Goal: Task Accomplishment & Management: Manage account settings

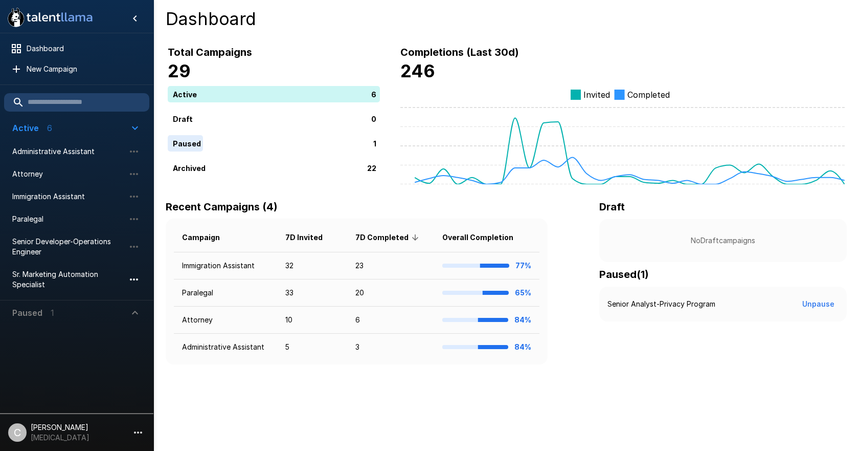
click at [129, 284] on icon "button" at bounding box center [134, 279] width 12 height 12
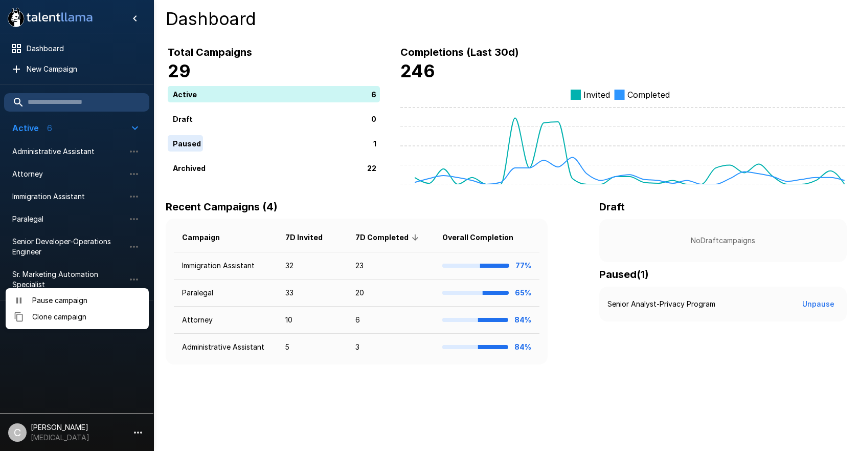
click at [75, 303] on span "Pause campaign" at bounding box center [86, 300] width 108 height 10
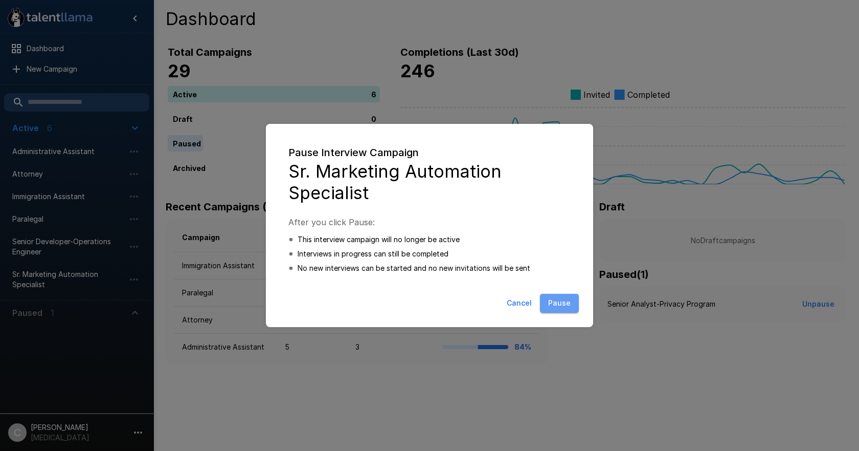
click at [555, 307] on button "Pause" at bounding box center [559, 303] width 39 height 19
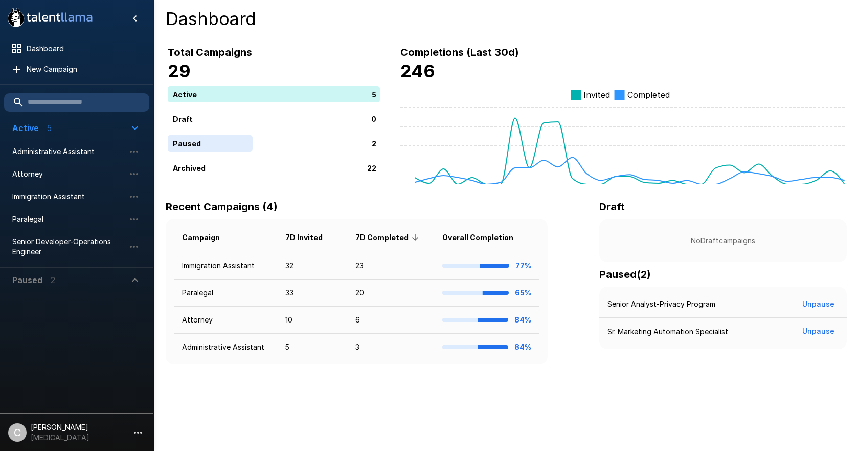
click at [140, 430] on icon "button" at bounding box center [138, 432] width 12 height 12
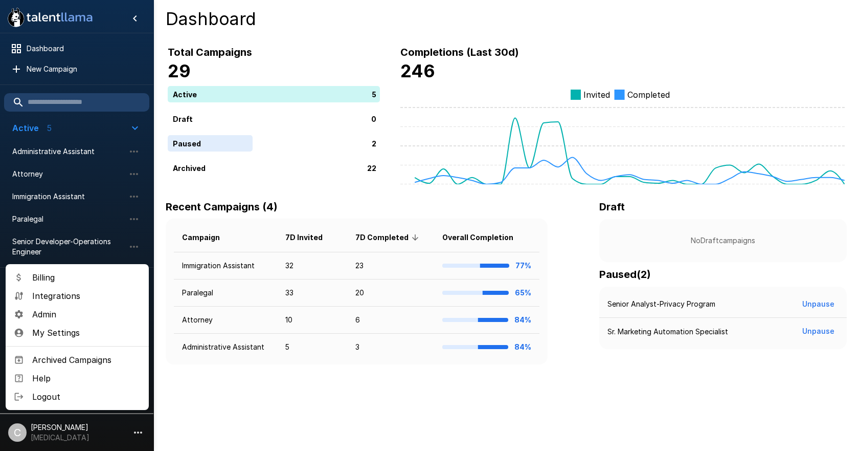
click at [53, 374] on span "Help" at bounding box center [86, 378] width 108 height 12
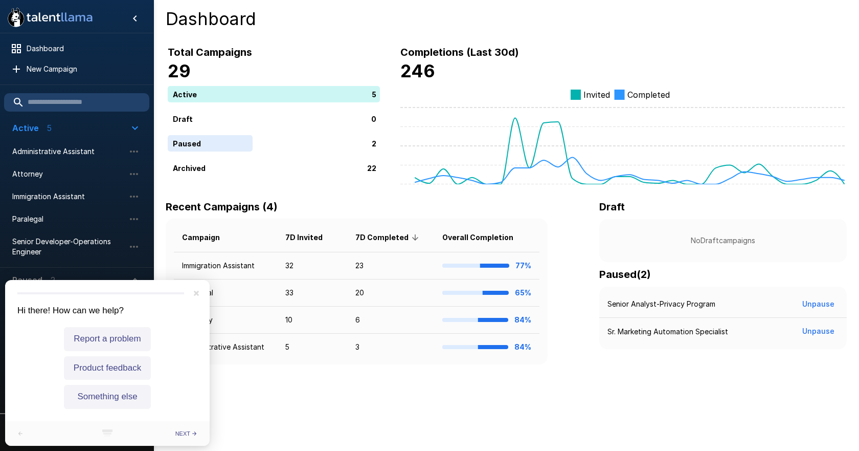
click at [285, 435] on div ".st0{fill:#FFFFFF;} .st1{fill:#76a4ed;} Dashboard New Campaign Active 5 Adminis…" at bounding box center [429, 225] width 859 height 451
click at [277, 425] on div ".st0{fill:#FFFFFF;} .st1{fill:#76a4ed;} Dashboard New Campaign Active 5 Adminis…" at bounding box center [429, 225] width 859 height 451
click at [194, 300] on div "Hi there! How can we help? Report a problem Product feedback Something else Tha…" at bounding box center [107, 363] width 205 height 166
click at [194, 298] on button "Close" at bounding box center [196, 293] width 10 height 10
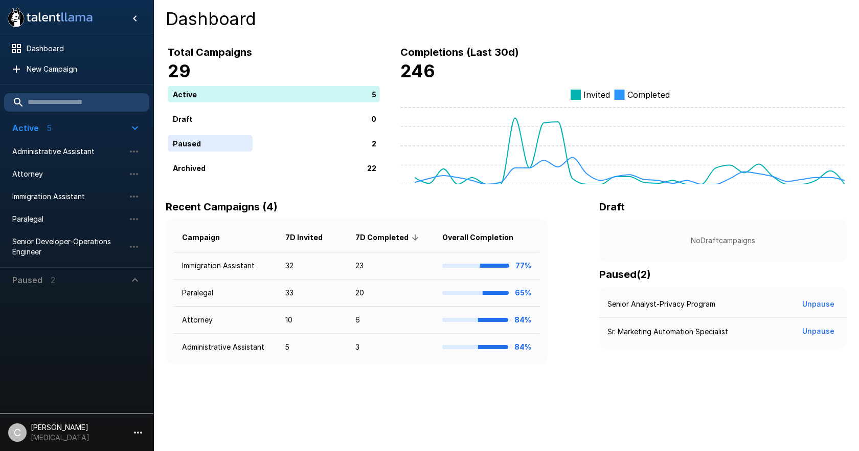
click at [148, 429] on li "C Catherine Anderson BAL" at bounding box center [76, 430] width 153 height 33
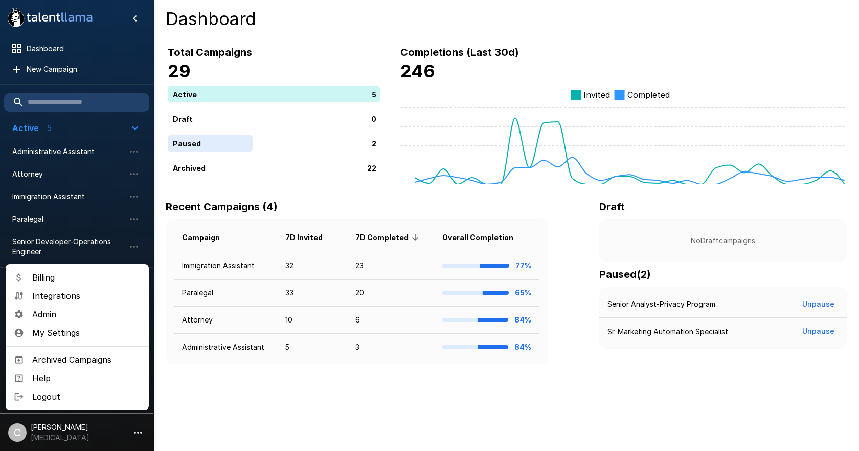
click at [34, 336] on span "My Settings" at bounding box center [86, 332] width 108 height 12
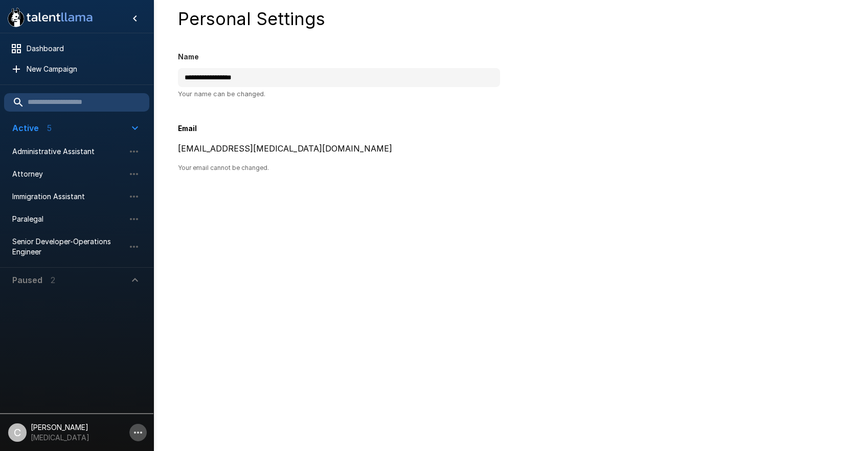
click at [145, 435] on button "button" at bounding box center [137, 432] width 17 height 17
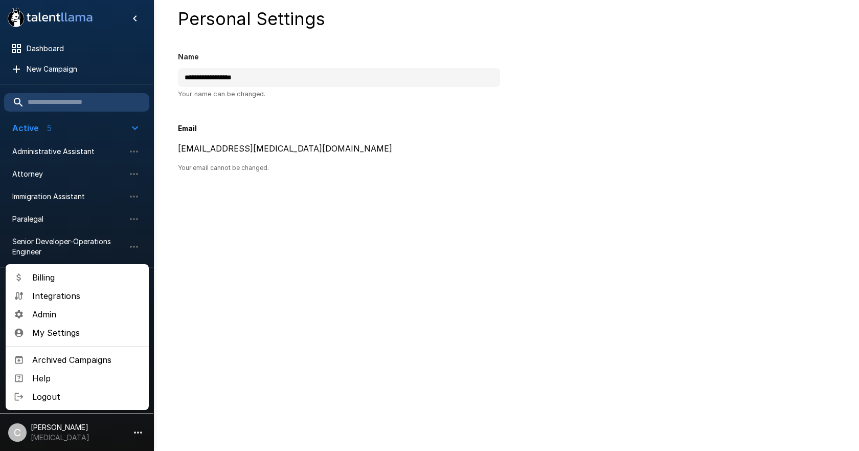
click at [70, 307] on li "Admin" at bounding box center [77, 314] width 143 height 18
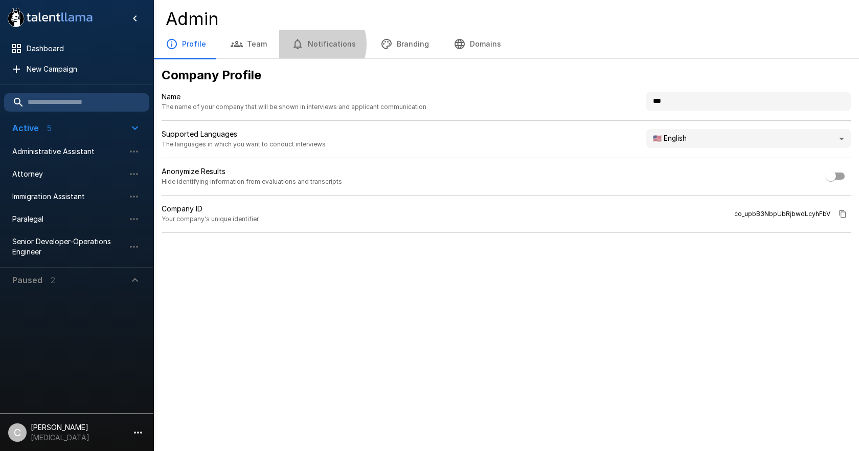
click at [315, 44] on button "Notifications" at bounding box center [323, 44] width 89 height 29
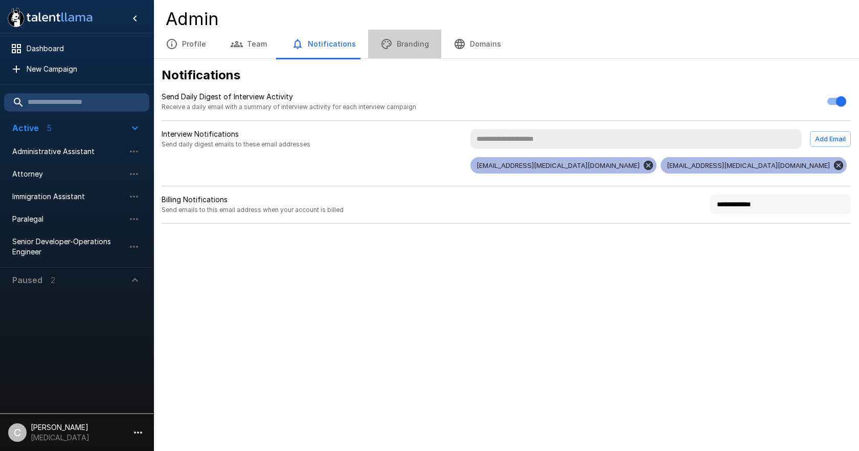
click at [397, 36] on button "Branding" at bounding box center [404, 44] width 73 height 29
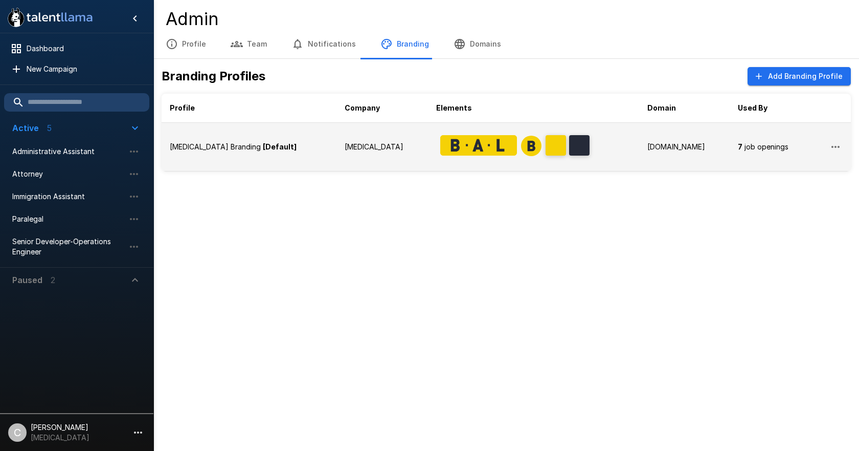
click at [654, 153] on td "talentllama.com" at bounding box center [684, 147] width 91 height 48
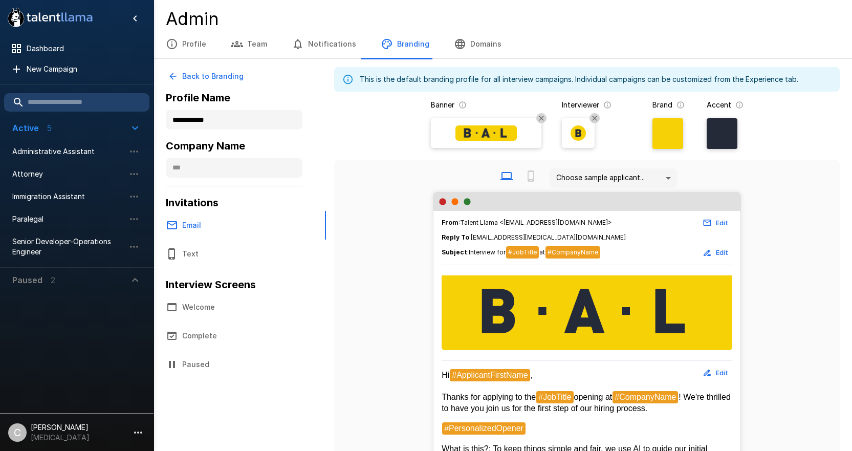
click at [469, 36] on button "Domains" at bounding box center [477, 44] width 72 height 29
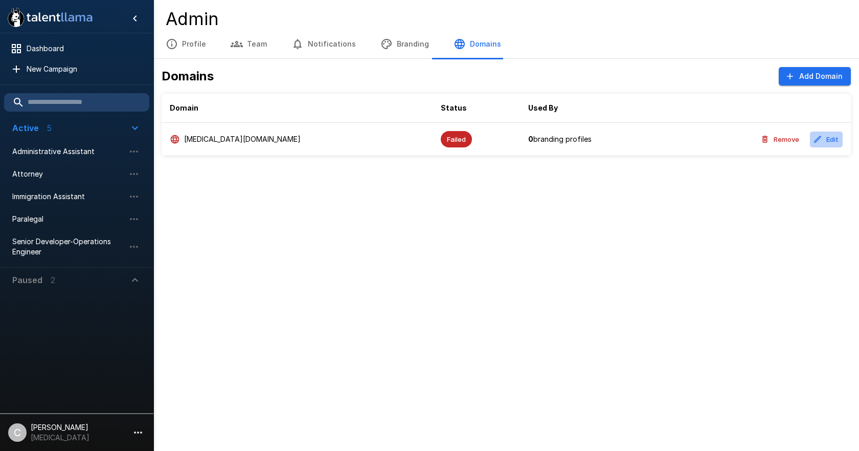
click at [821, 141] on icon "button" at bounding box center [817, 139] width 9 height 9
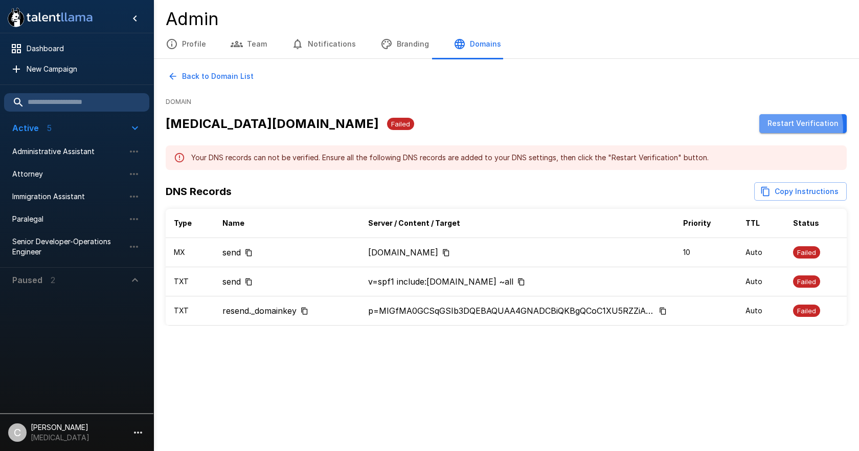
click at [797, 127] on button "Restart Verification" at bounding box center [803, 123] width 87 height 19
click at [770, 190] on icon "Copy DNS Records Instructions" at bounding box center [766, 191] width 8 height 9
click at [501, 372] on div ".st0{fill:#FFFFFF;} .st1{fill:#76a4ed;} Dashboard New Campaign Active 5 Adminis…" at bounding box center [429, 225] width 859 height 451
click at [389, 55] on button "Branding" at bounding box center [404, 44] width 73 height 29
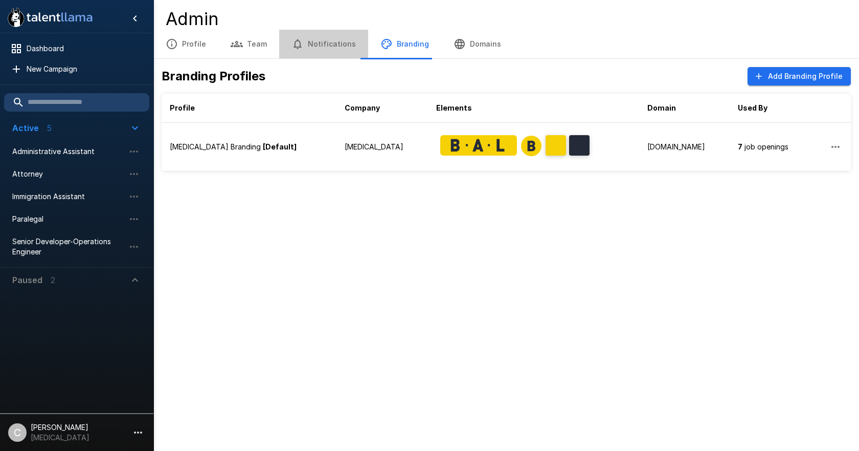
click at [320, 50] on button "Notifications" at bounding box center [323, 44] width 89 height 29
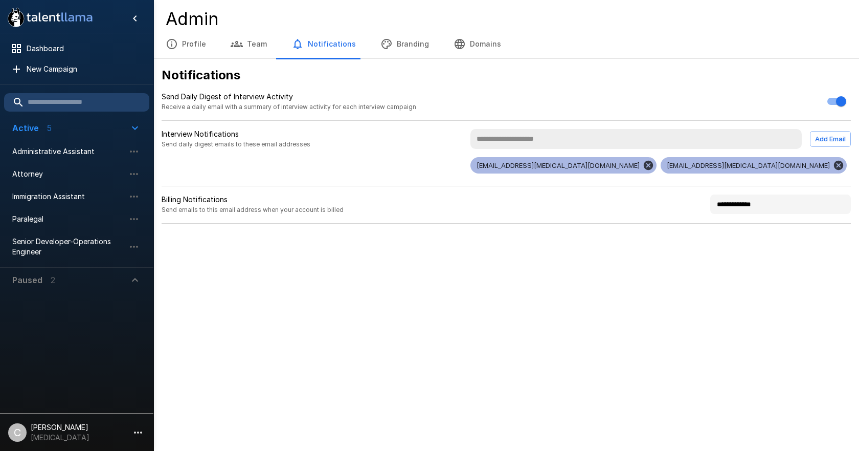
click at [368, 48] on button "Branding" at bounding box center [404, 44] width 73 height 29
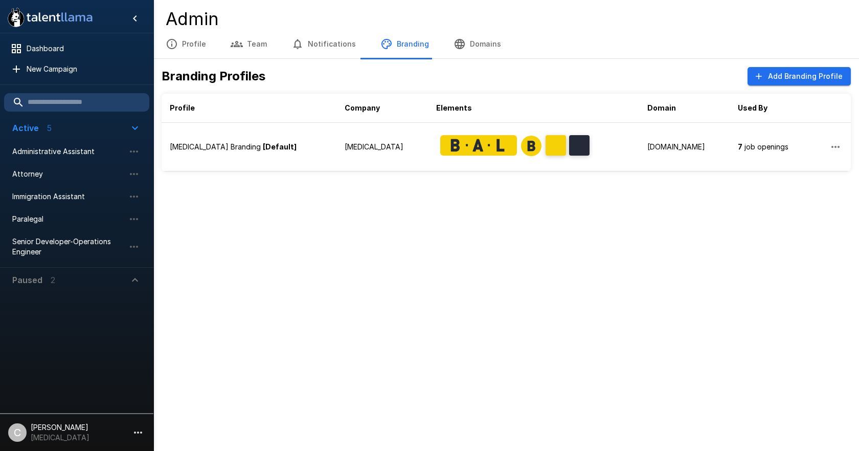
click at [291, 65] on div "Branding Profiles Add Branding Profile Profile Company Elements Domain Used By …" at bounding box center [506, 119] width 706 height 121
